Goal: Task Accomplishment & Management: Manage account settings

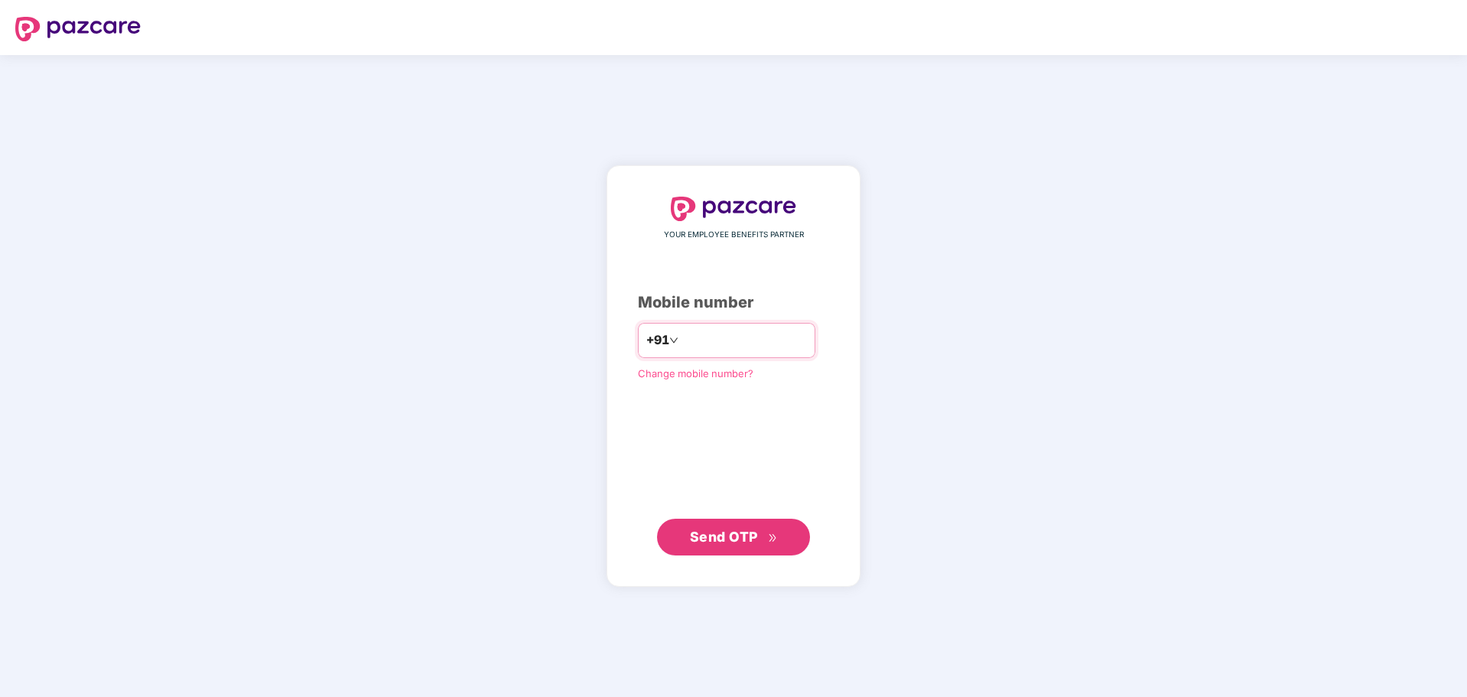
click at [725, 337] on input "number" at bounding box center [744, 340] width 125 height 24
type input "*"
type input "**********"
click at [748, 531] on span "Send OTP" at bounding box center [724, 536] width 68 height 16
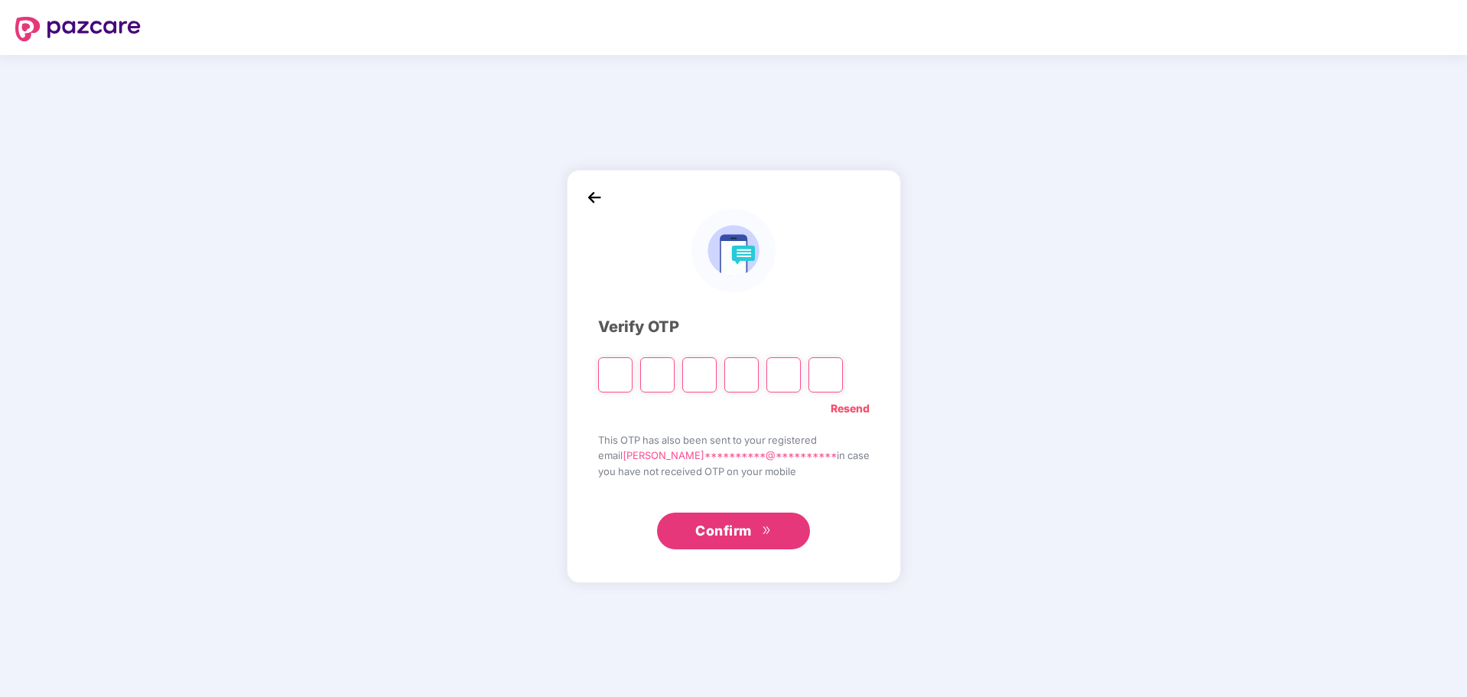
type input "*"
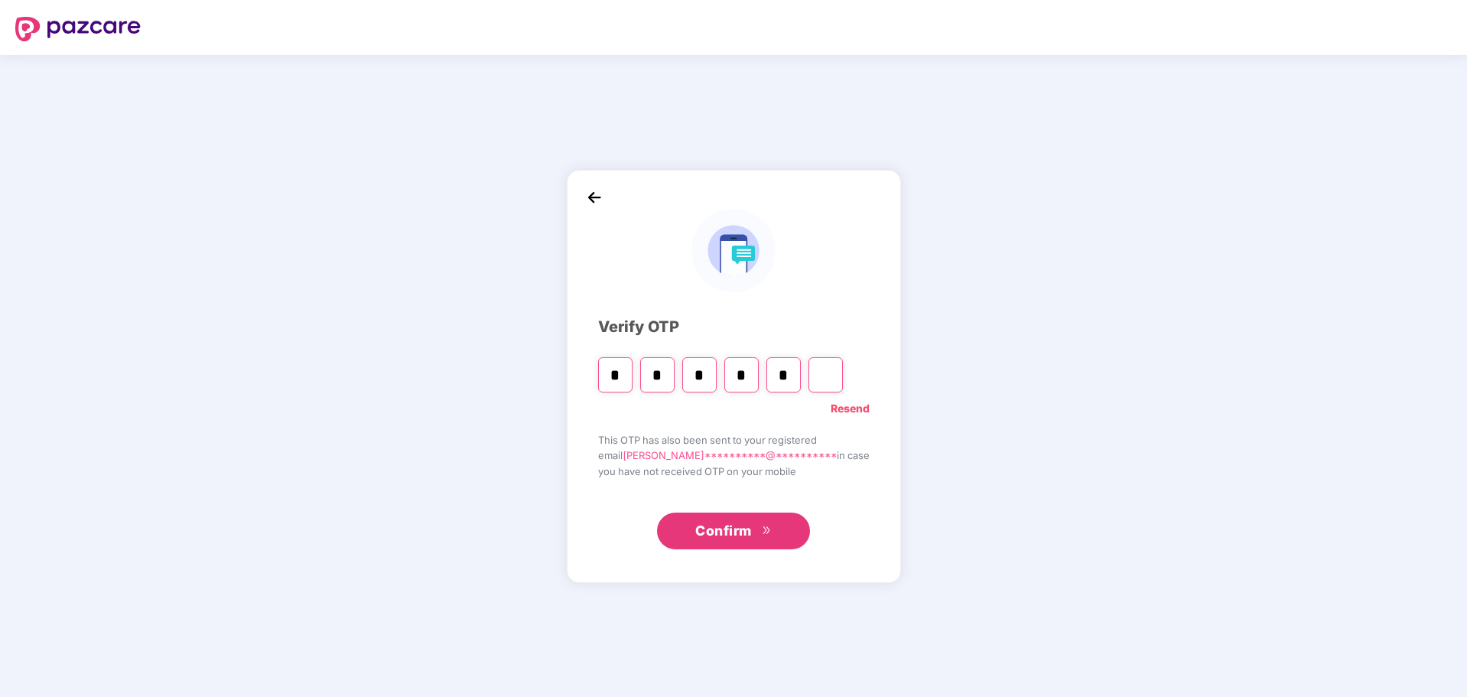
type input "*"
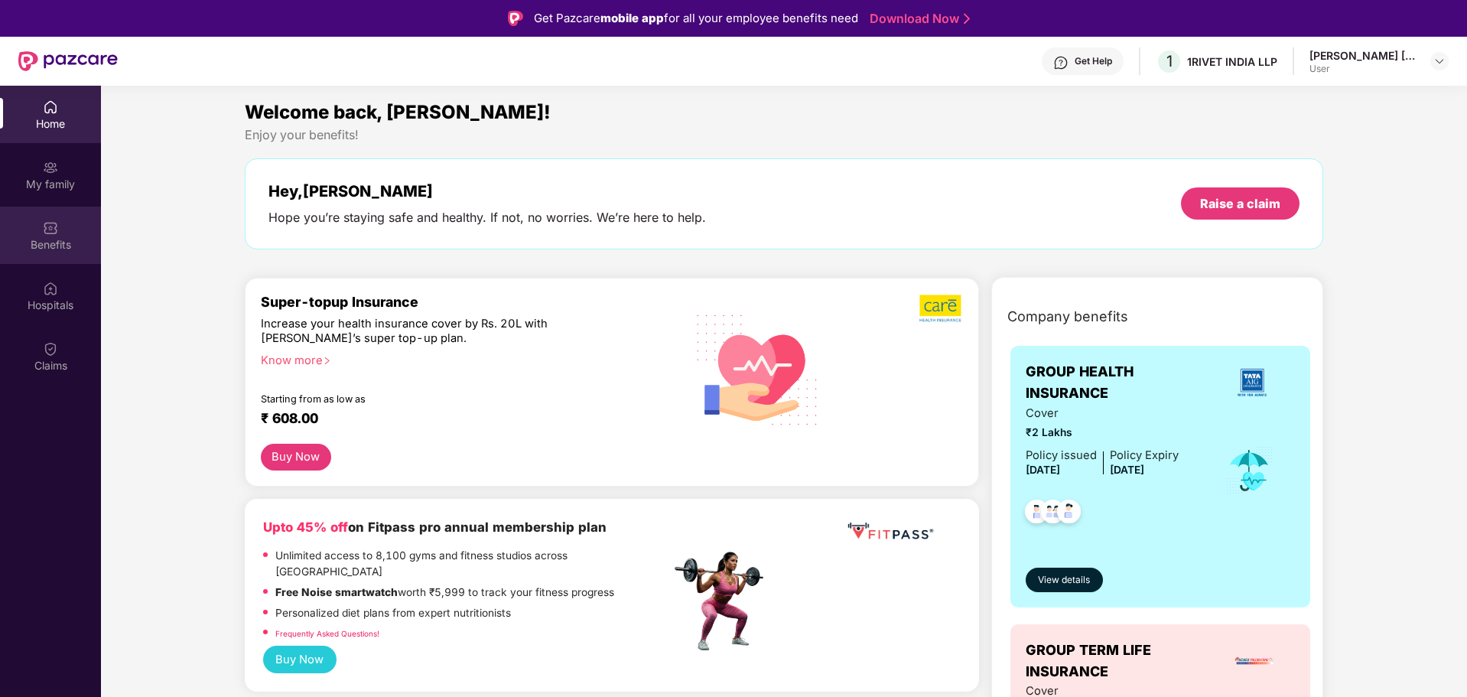
click at [43, 228] on img at bounding box center [50, 227] width 15 height 15
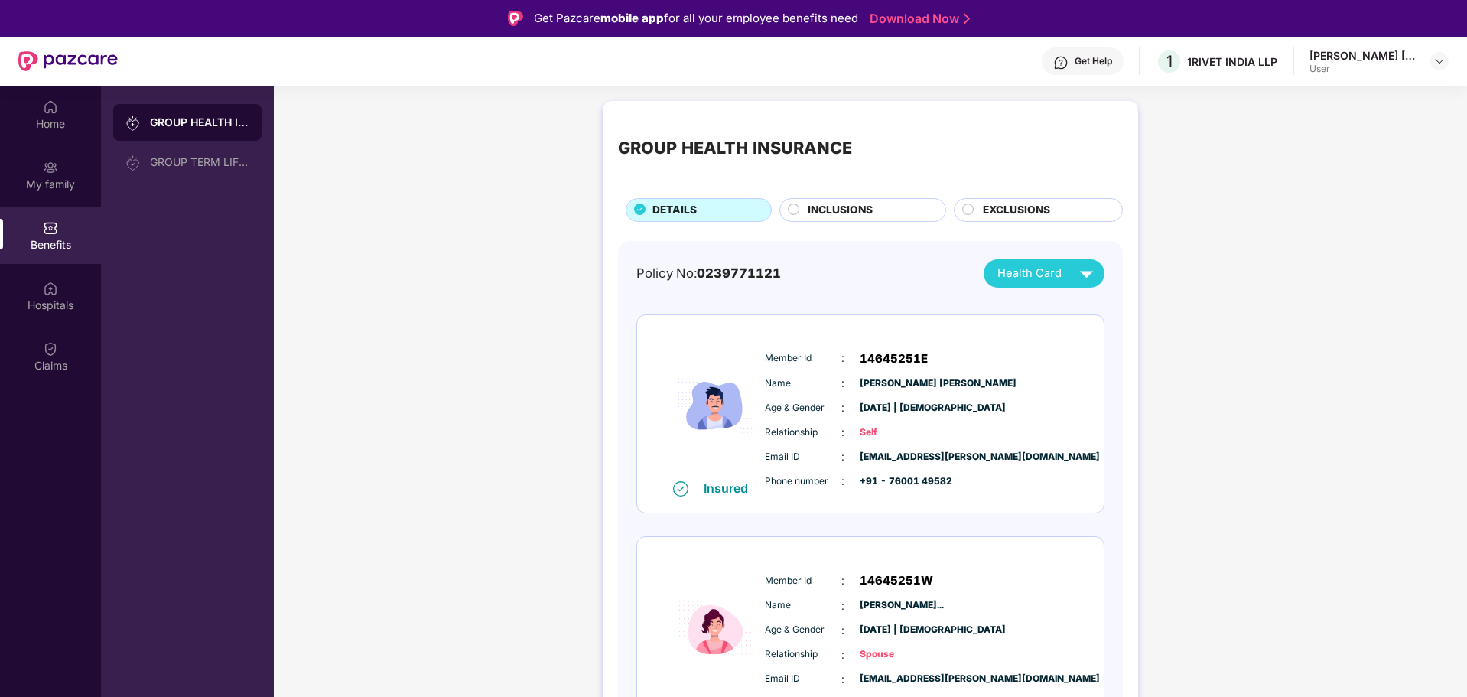
click at [216, 127] on div "GROUP HEALTH INSURANCE" at bounding box center [199, 122] width 99 height 15
click at [1028, 273] on span "Health Card" at bounding box center [1030, 274] width 64 height 18
click at [864, 303] on div "Policy No: 0239771121 Health Card Insured Member Id : 14645251E Name : [PERSON_…" at bounding box center [871, 633] width 468 height 749
click at [1437, 62] on img at bounding box center [1440, 61] width 12 height 12
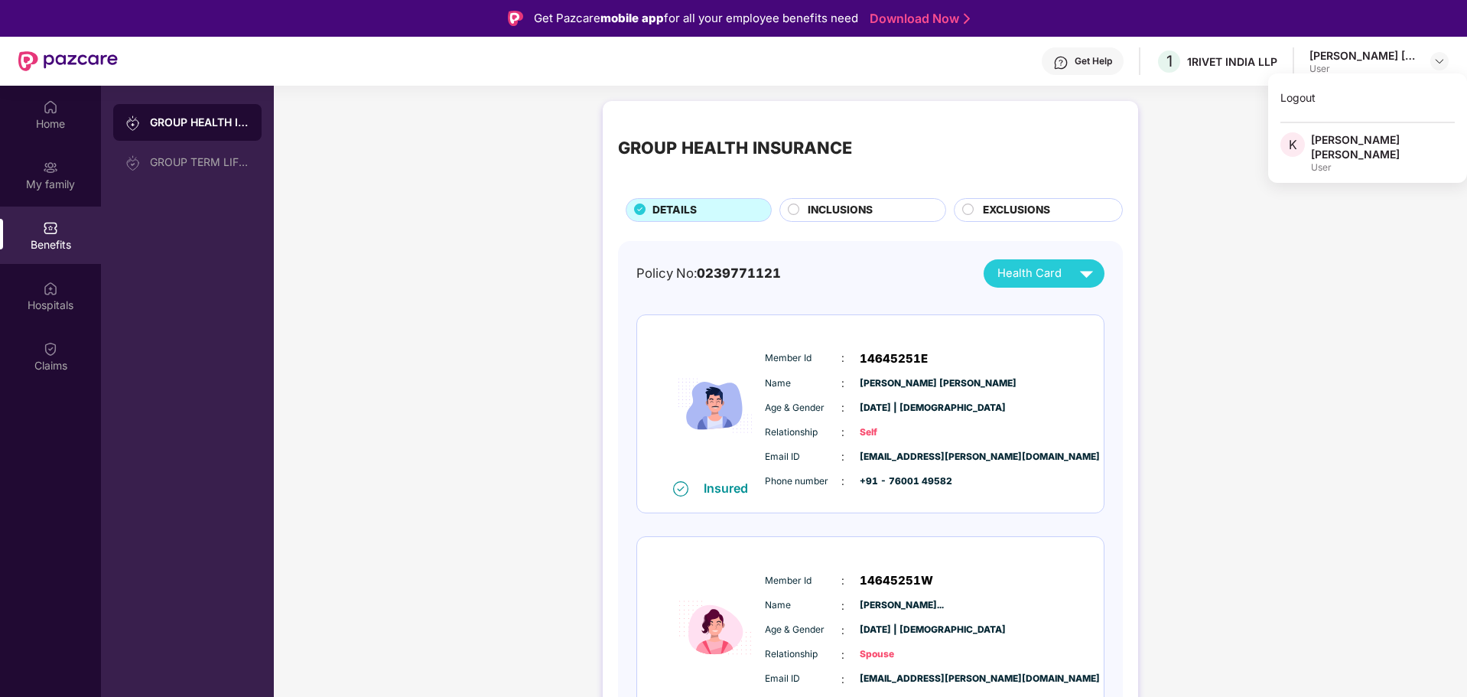
click at [396, 186] on div "GROUP HEALTH INSURANCE DETAILS INCLUSIONS EXCLUSIONS Policy No: 0239771121 Heal…" at bounding box center [871, 586] width 1194 height 987
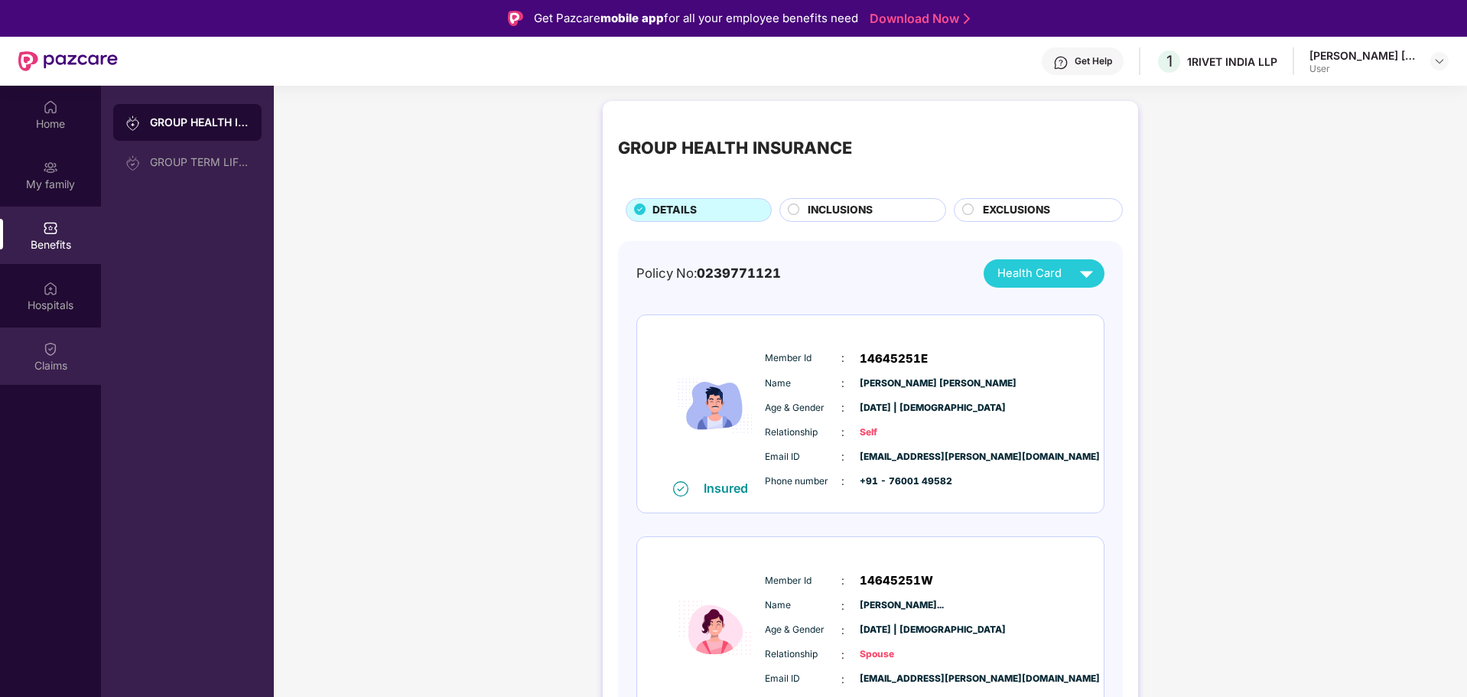
click at [48, 346] on img at bounding box center [50, 348] width 15 height 15
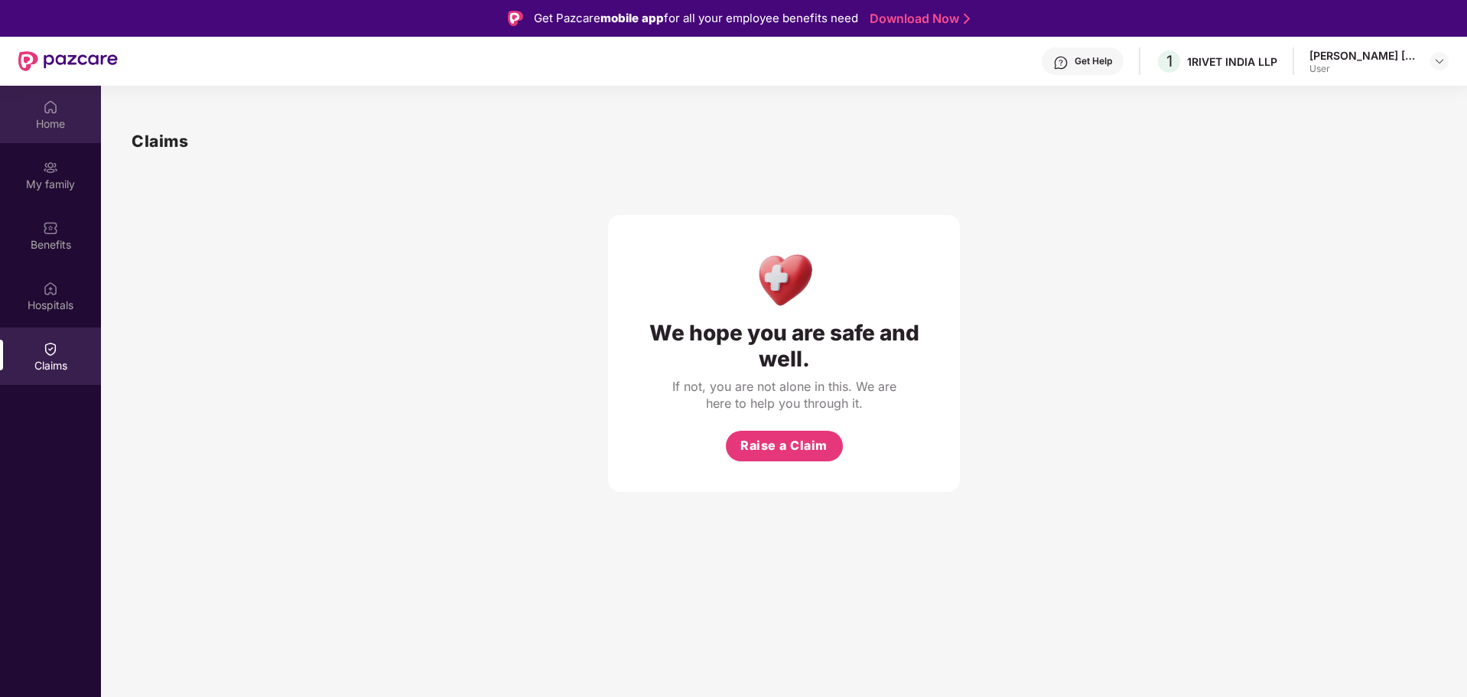
click at [44, 121] on div "Home" at bounding box center [50, 123] width 101 height 15
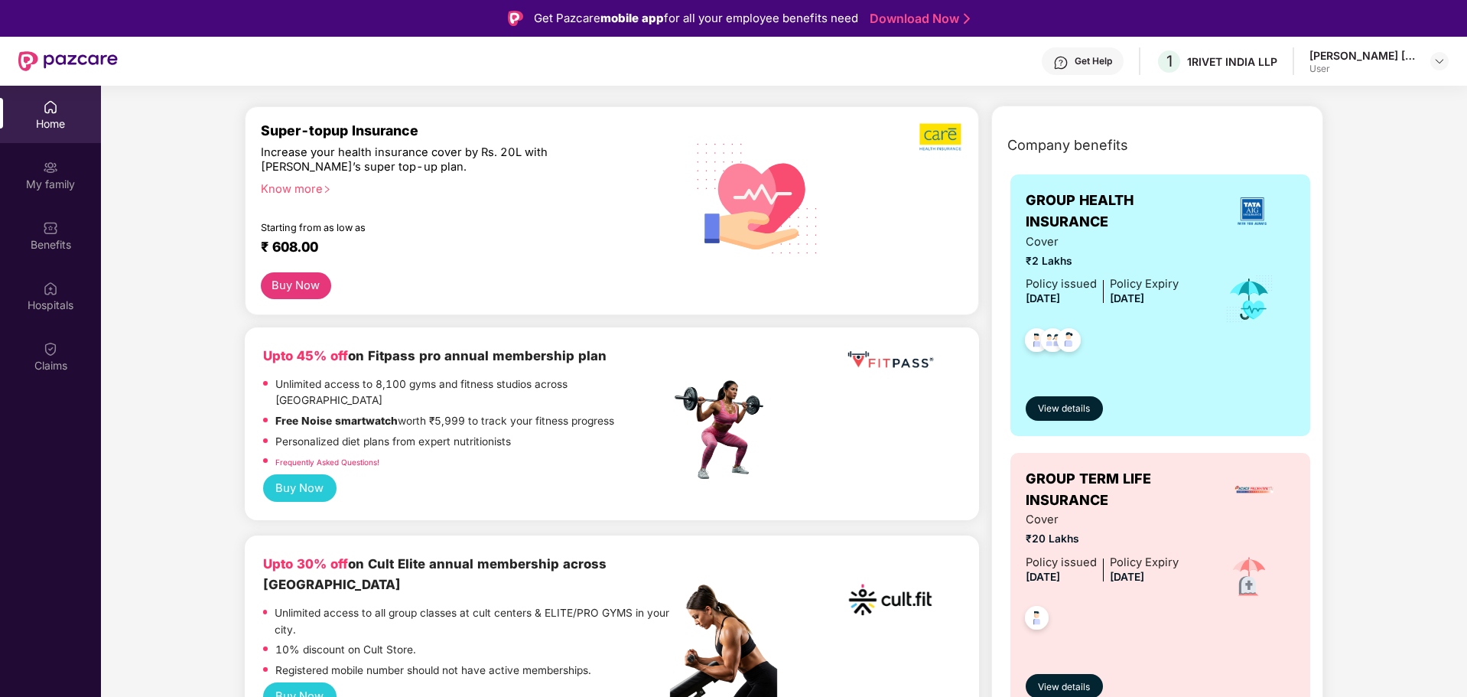
scroll to position [153, 0]
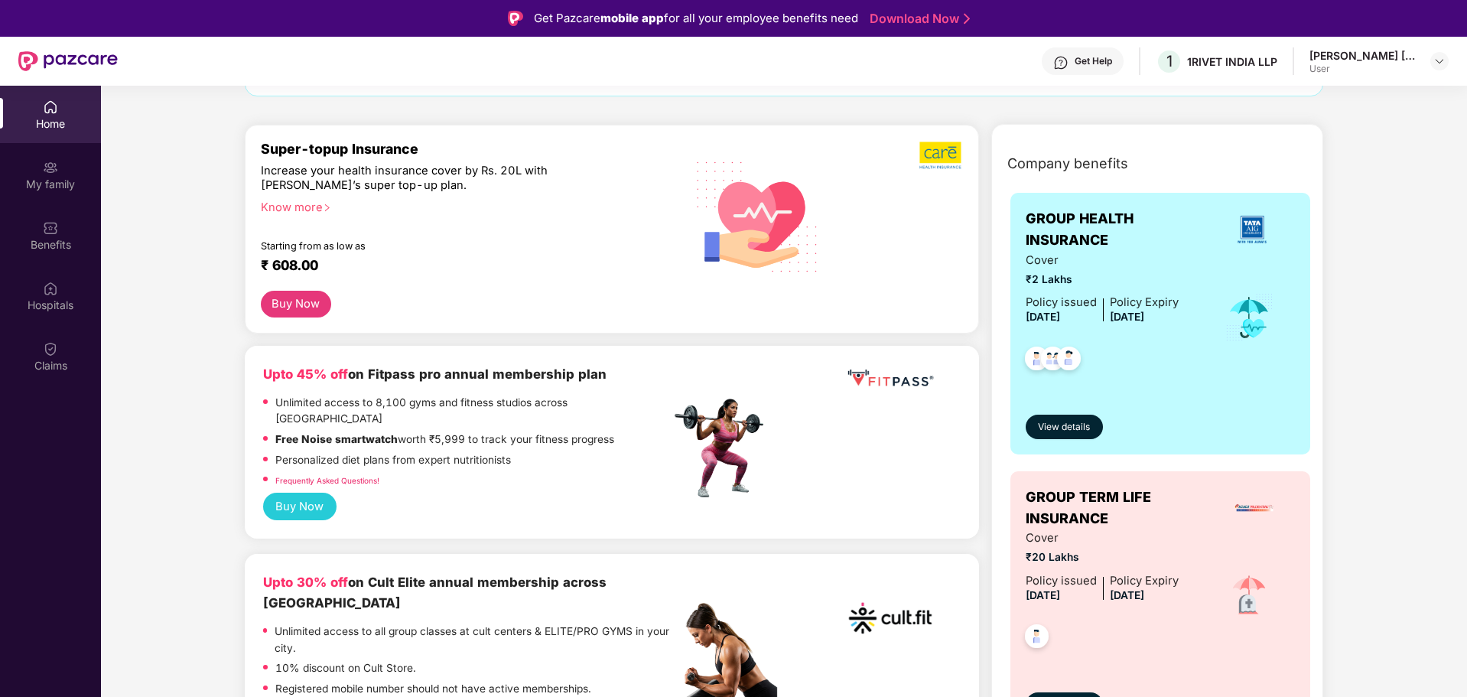
click at [1244, 226] on img at bounding box center [1252, 229] width 41 height 41
click at [1066, 430] on span "View details" at bounding box center [1064, 427] width 52 height 15
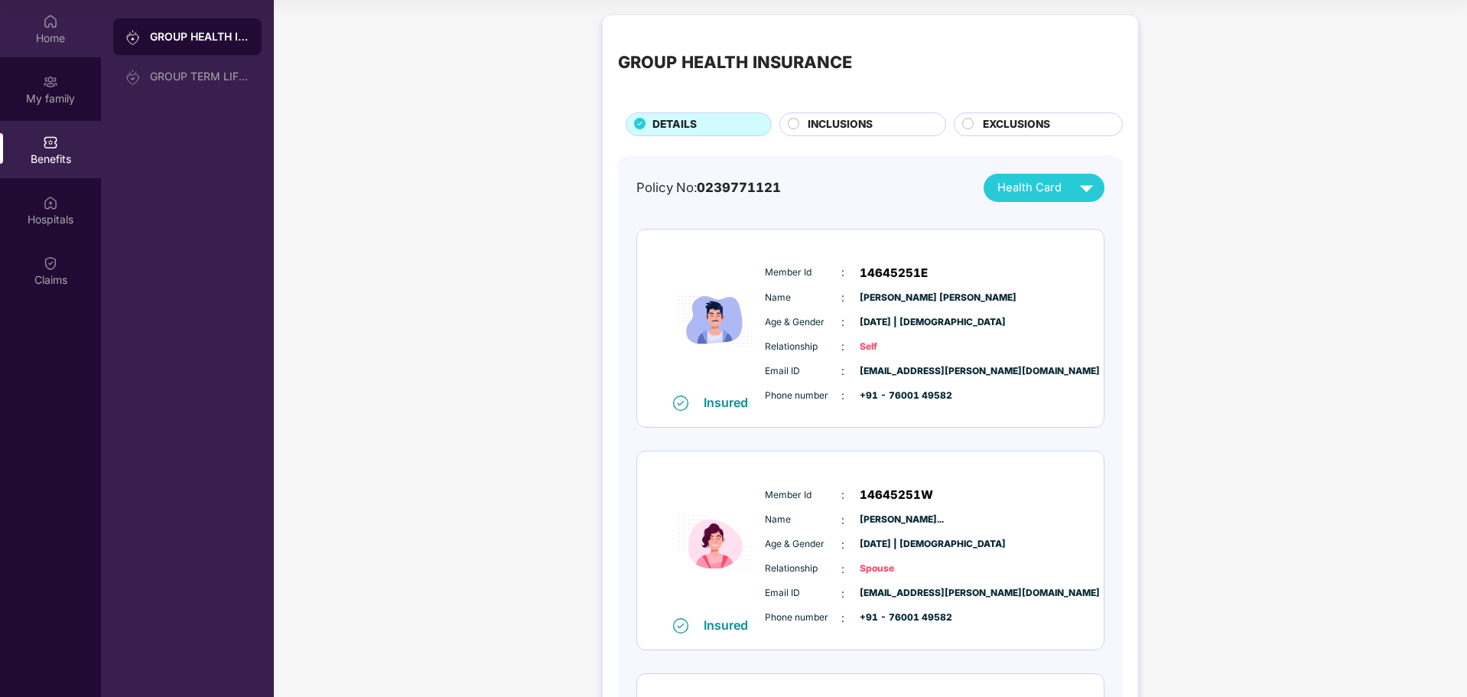
click at [49, 15] on img at bounding box center [50, 21] width 15 height 15
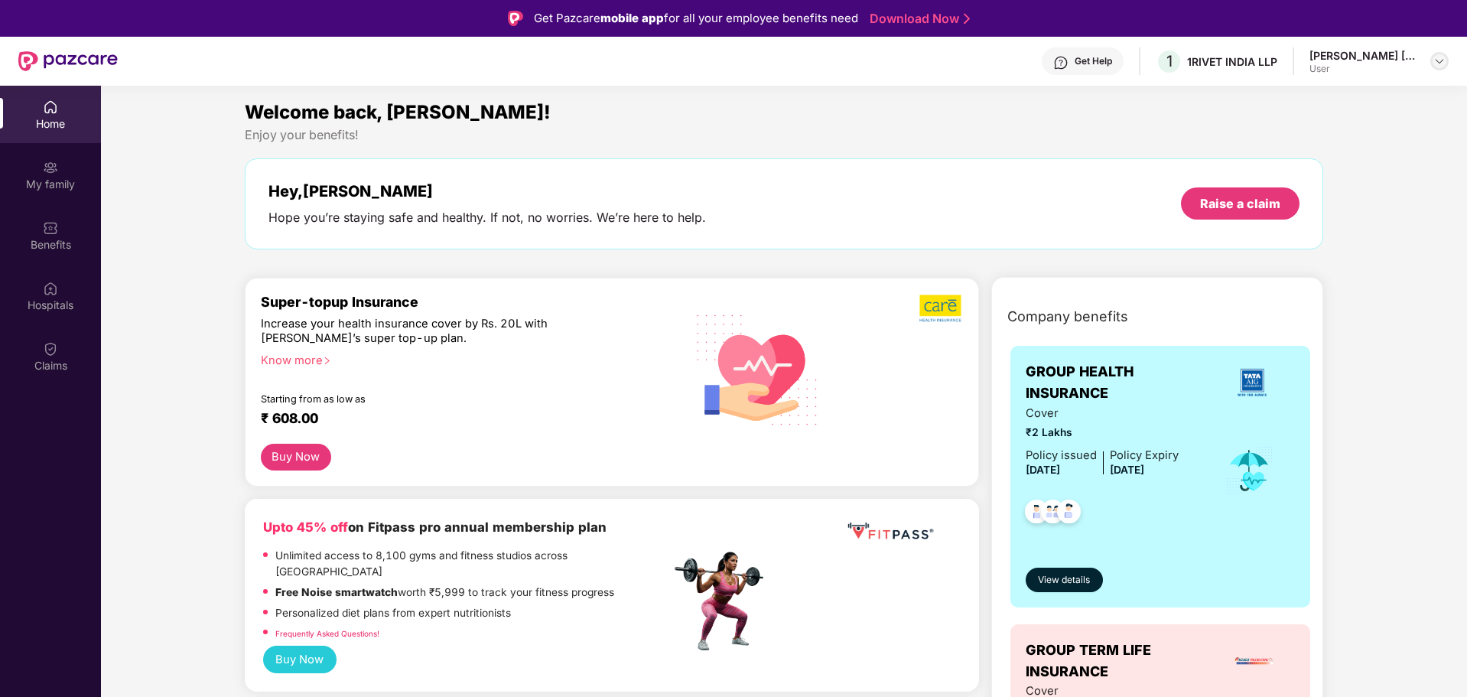
click at [1437, 64] on img at bounding box center [1440, 61] width 12 height 12
click at [1305, 91] on div "Logout" at bounding box center [1368, 98] width 199 height 30
